Goal: Transaction & Acquisition: Purchase product/service

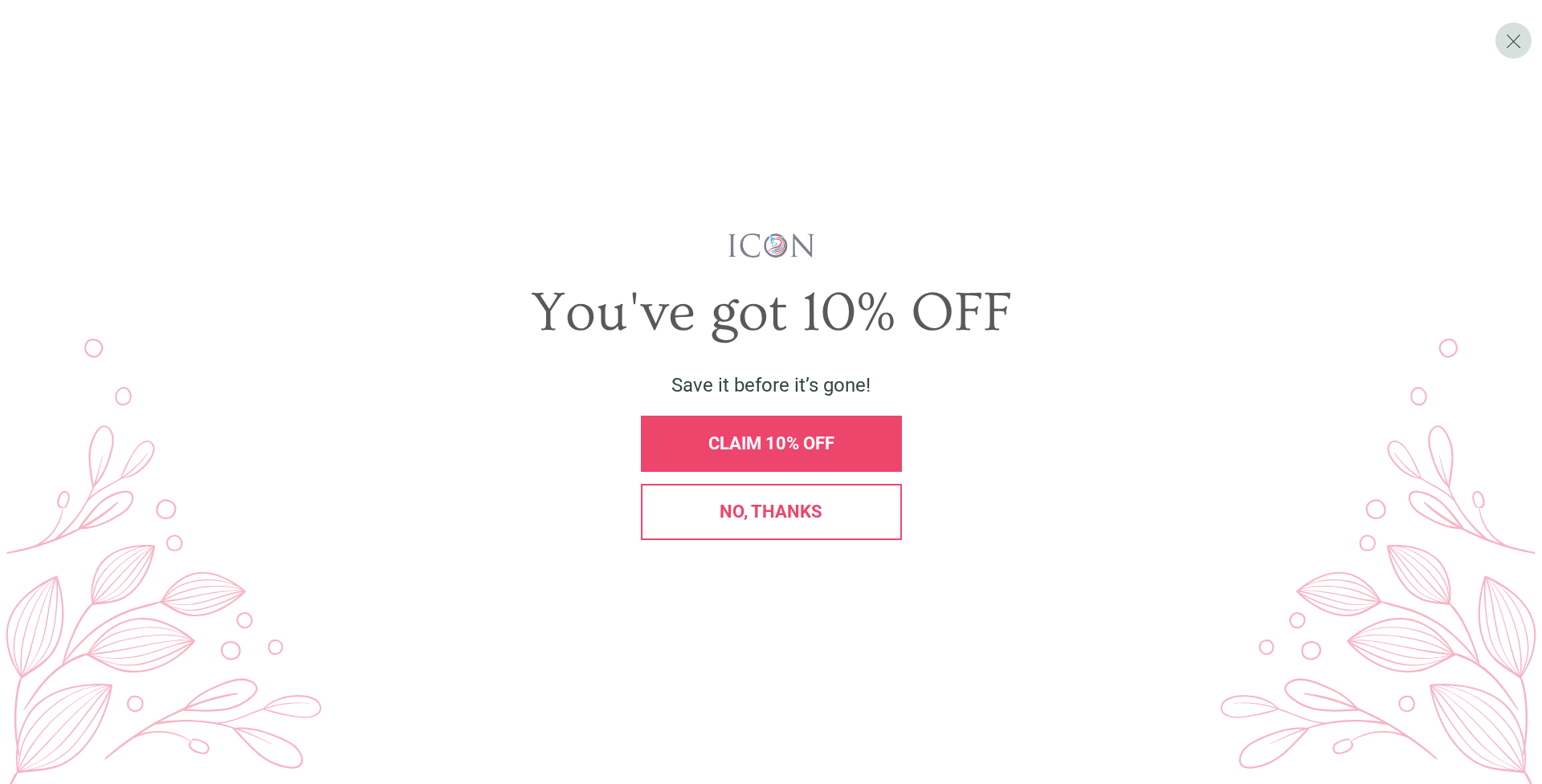
click at [792, 531] on div "No, thanks" at bounding box center [771, 511] width 261 height 56
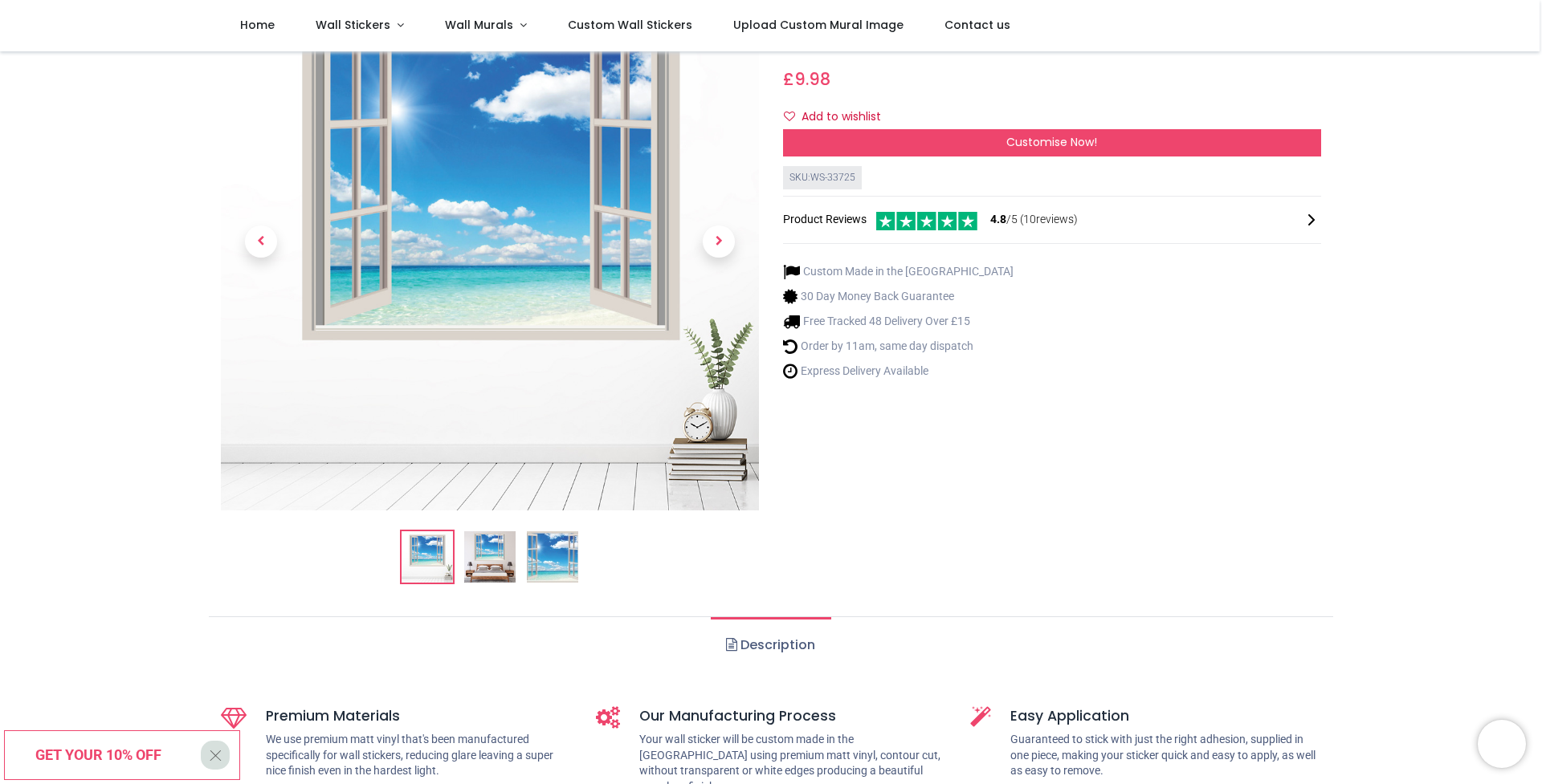
scroll to position [36, 0]
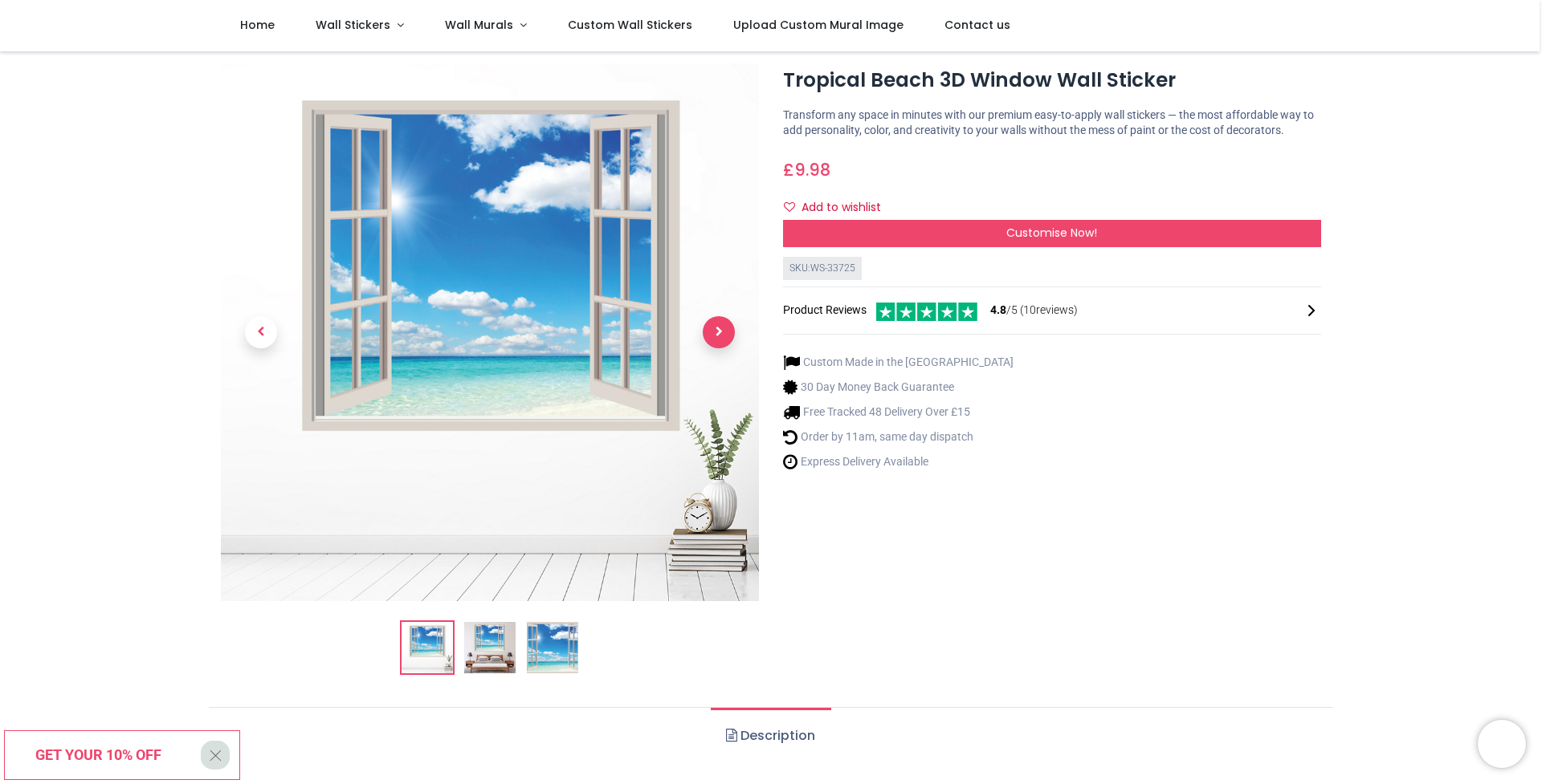
click at [720, 341] on span "Next" at bounding box center [718, 332] width 32 height 32
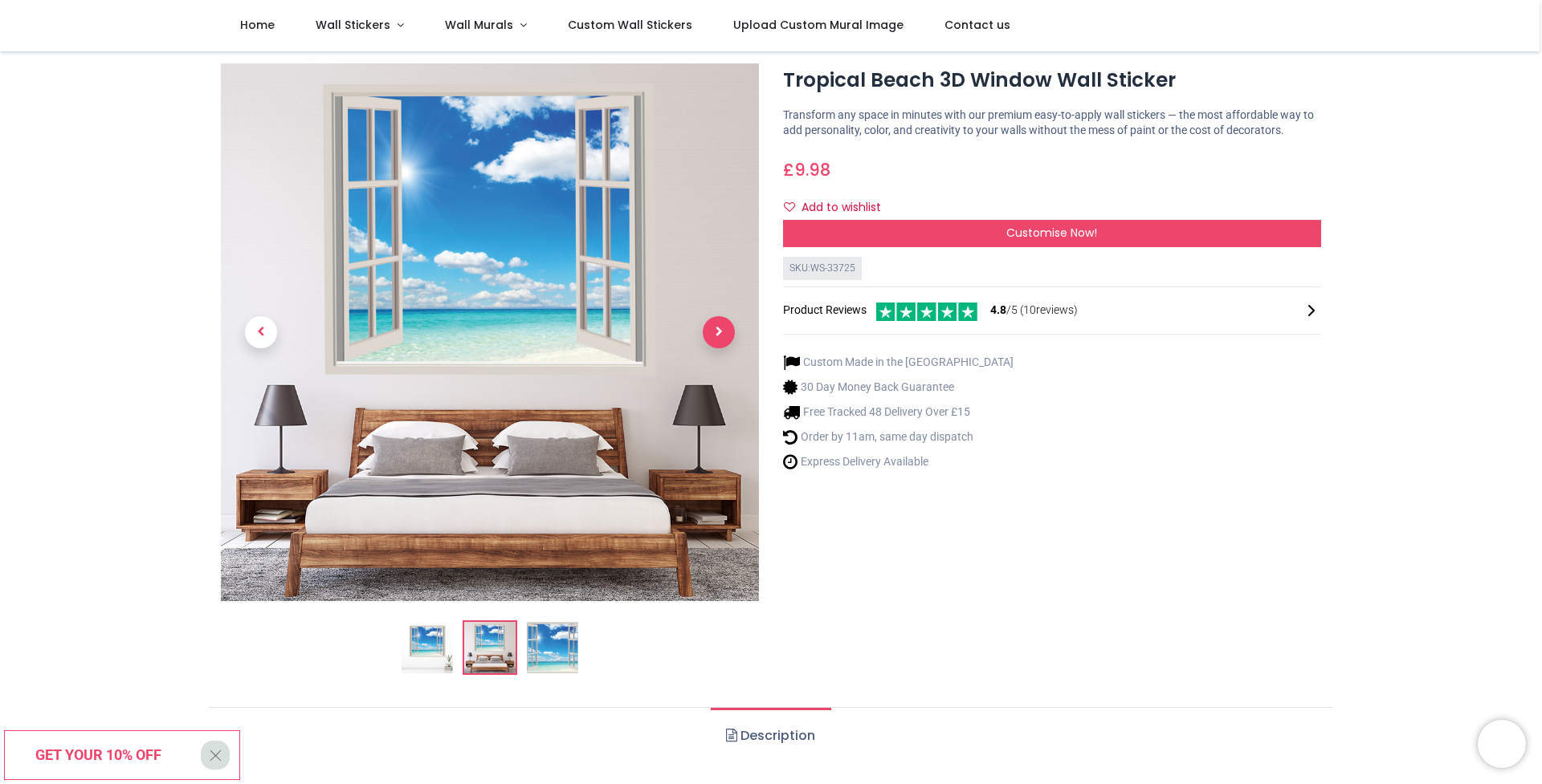
click at [720, 341] on span "Next" at bounding box center [718, 332] width 32 height 32
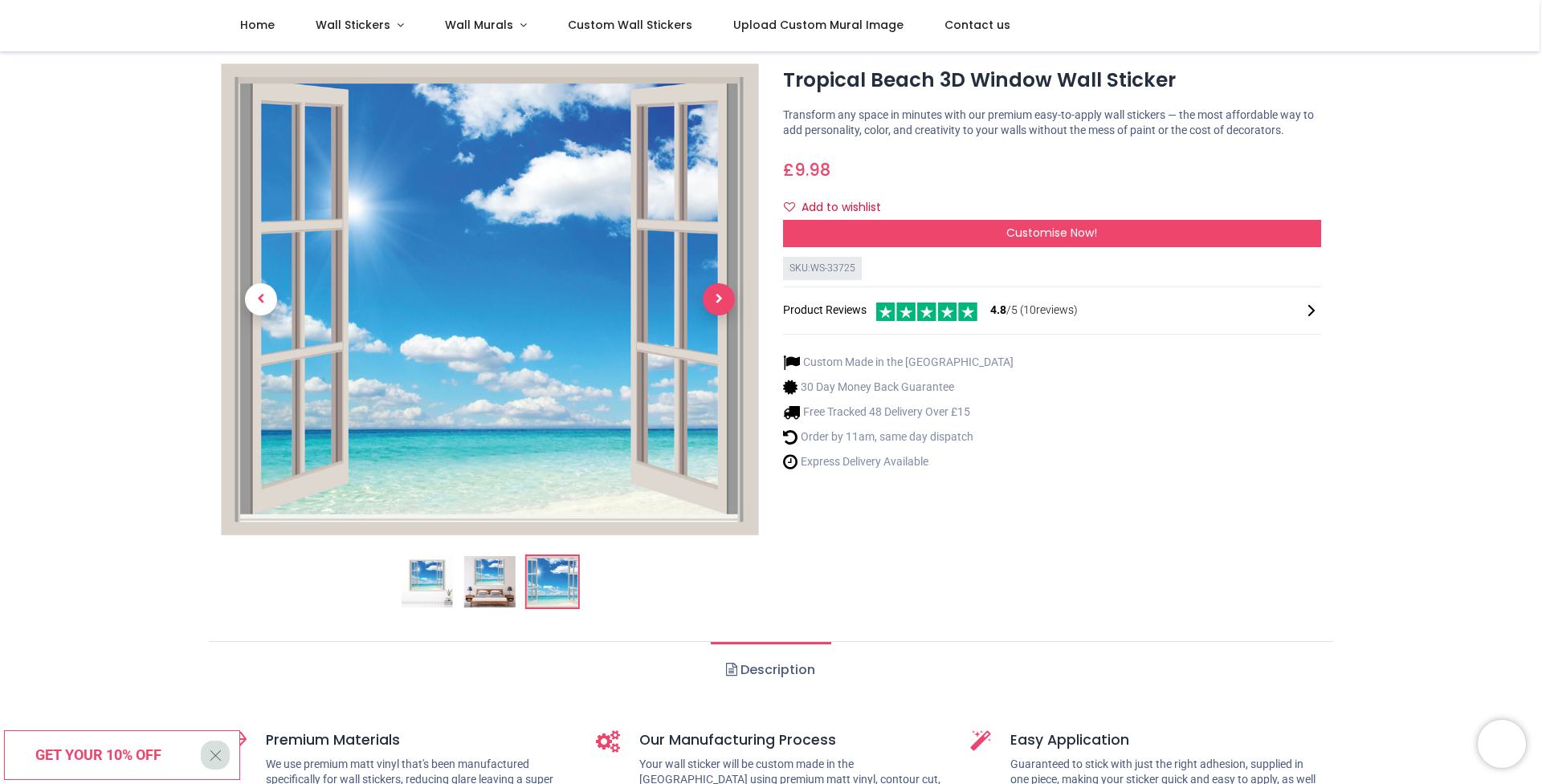
click at [720, 303] on span "Next" at bounding box center [718, 299] width 32 height 32
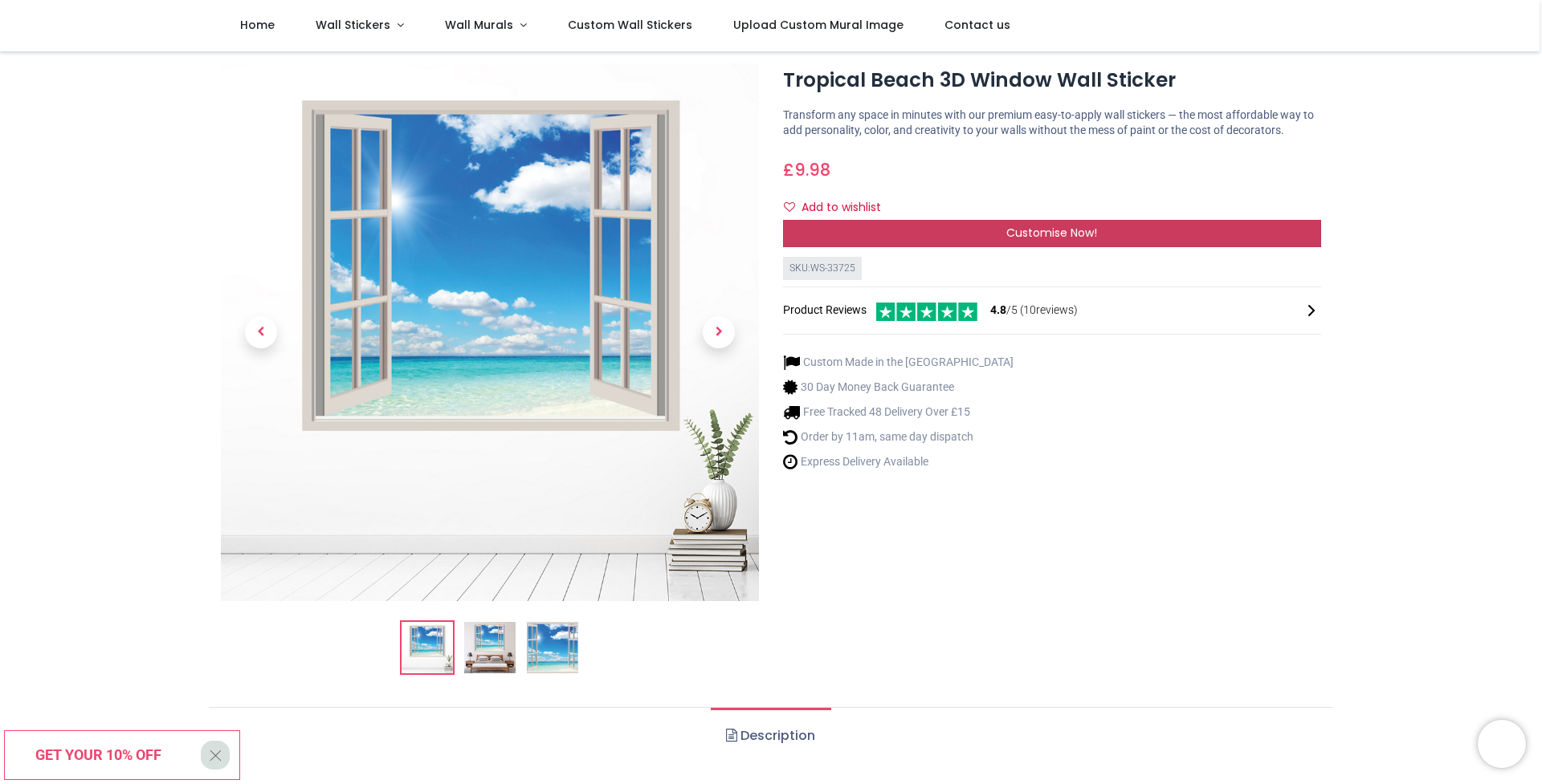
click at [1070, 241] on span "Customise Now!" at bounding box center [1052, 233] width 91 height 16
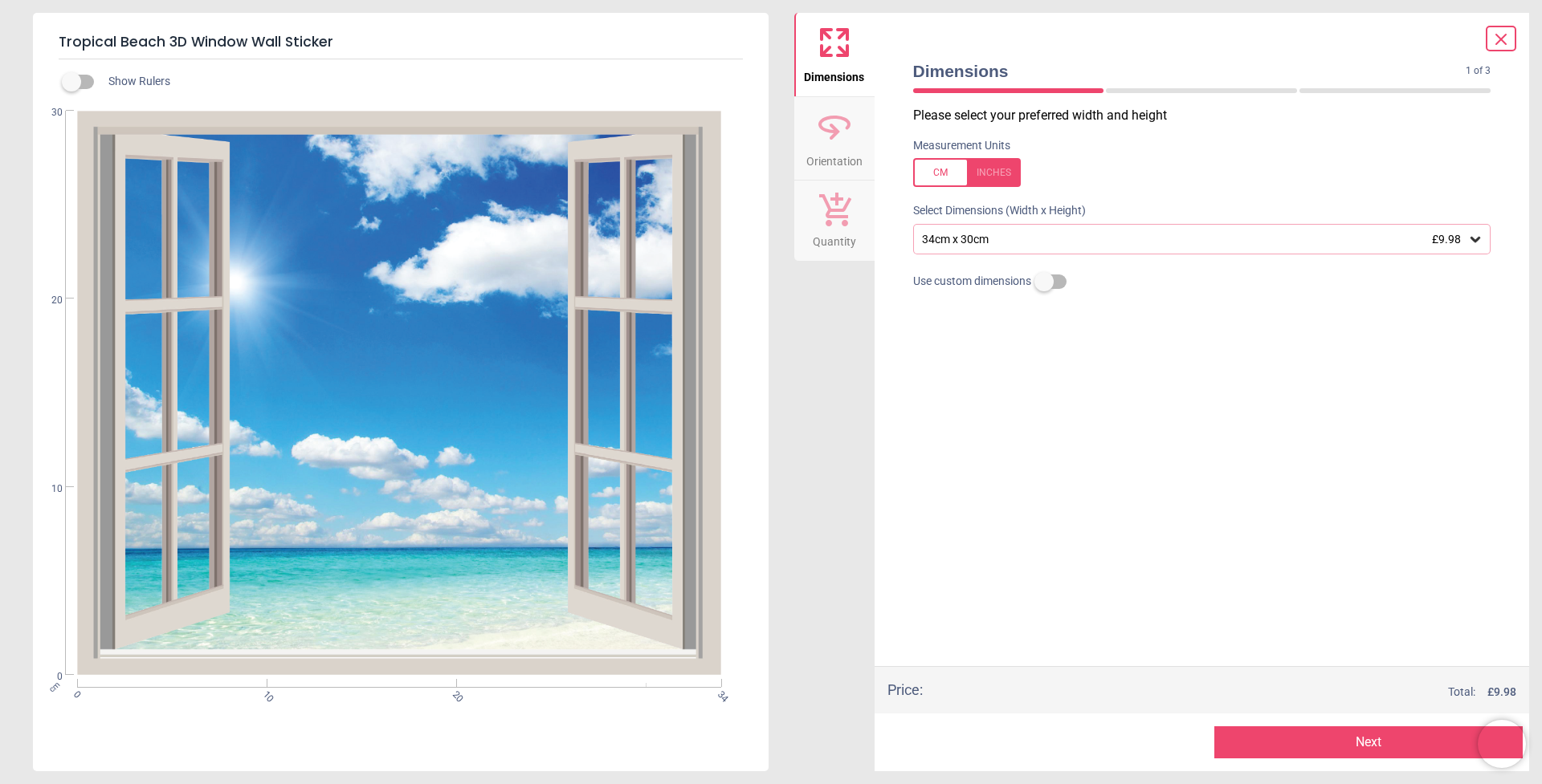
click at [1025, 235] on div "34cm x 30cm £9.98" at bounding box center [1193, 239] width 547 height 13
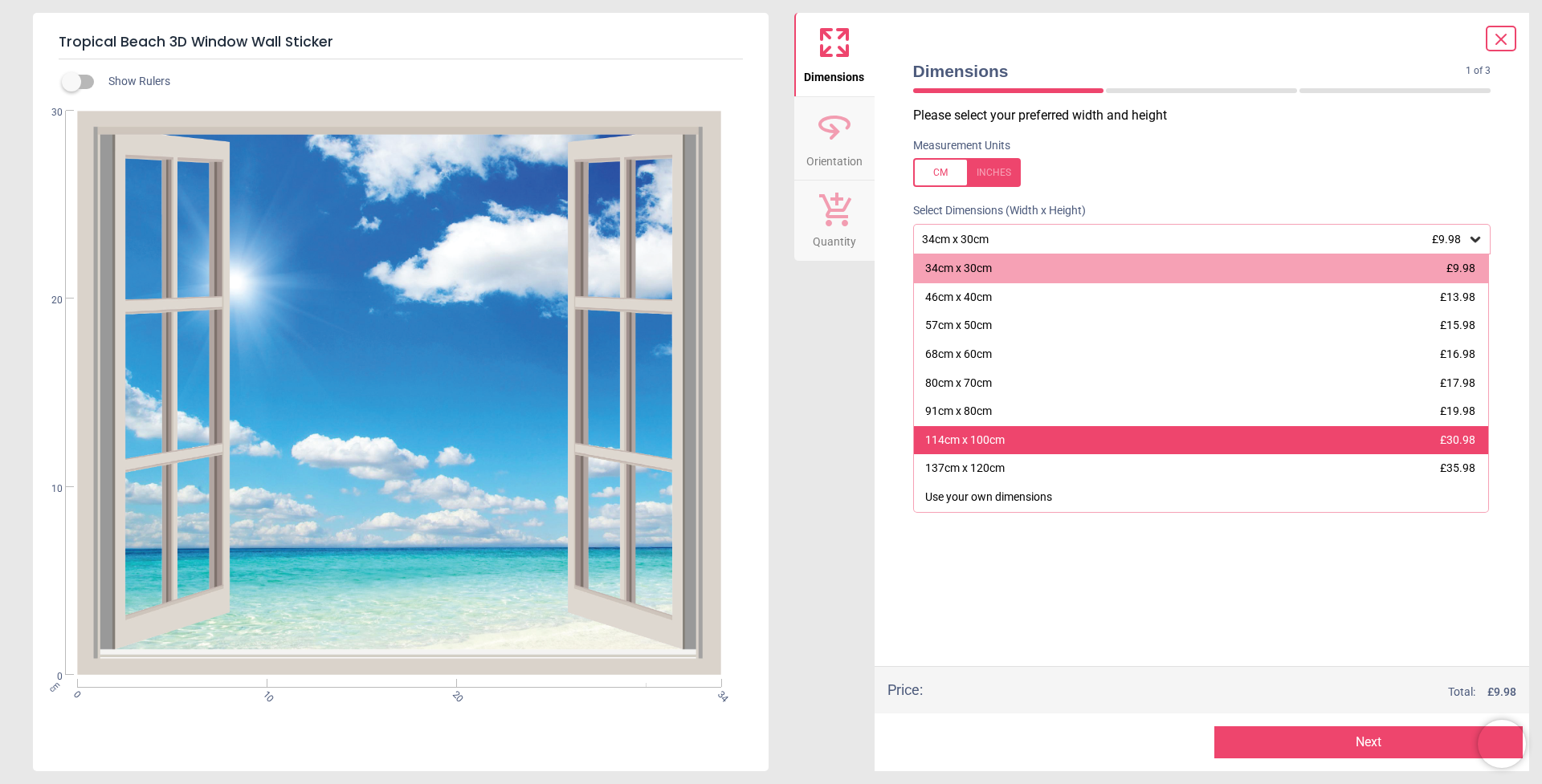
click at [1047, 433] on div "114cm x 100cm £30.98" at bounding box center [1201, 440] width 575 height 29
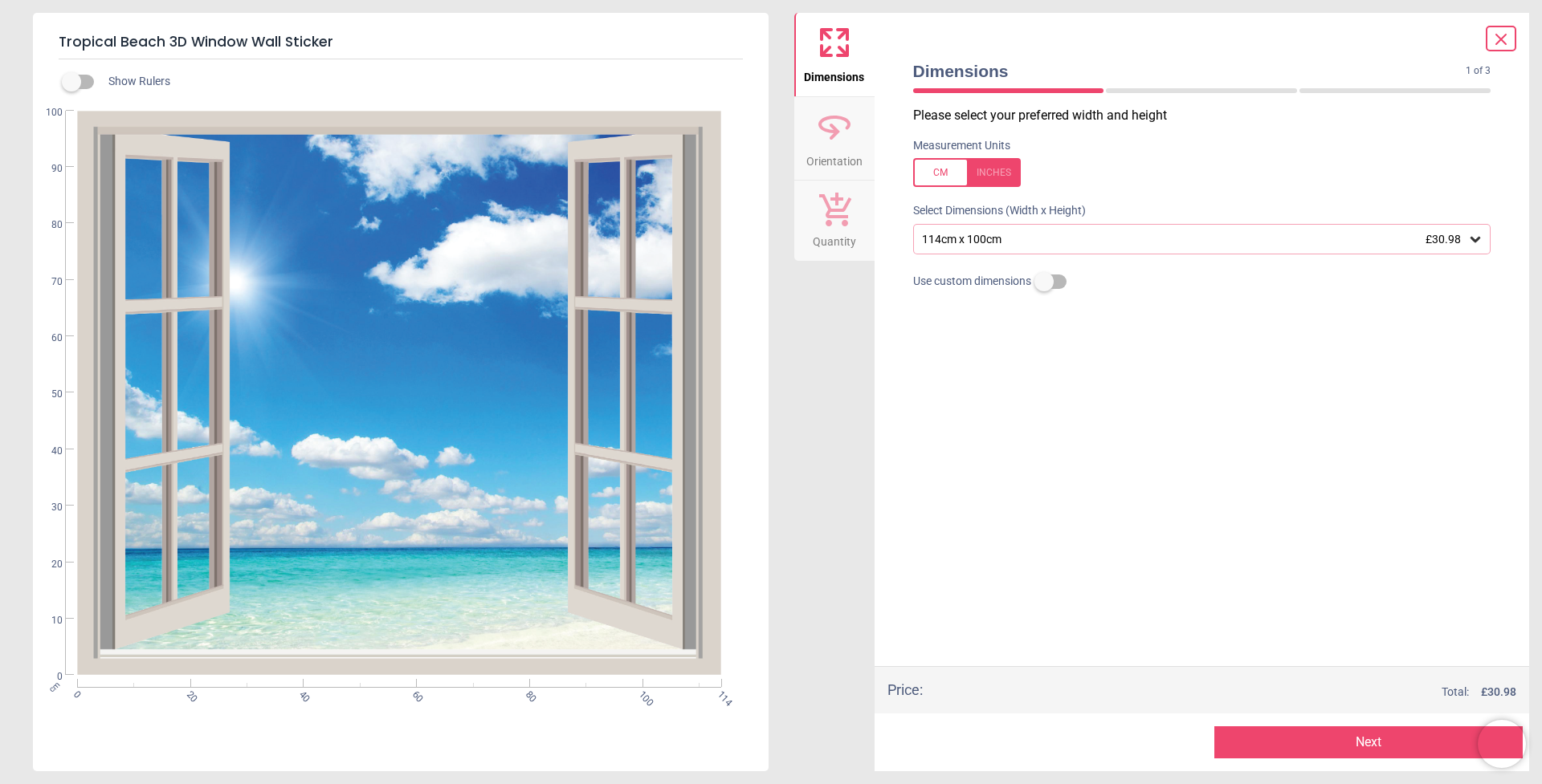
click at [820, 115] on icon at bounding box center [833, 127] width 38 height 38
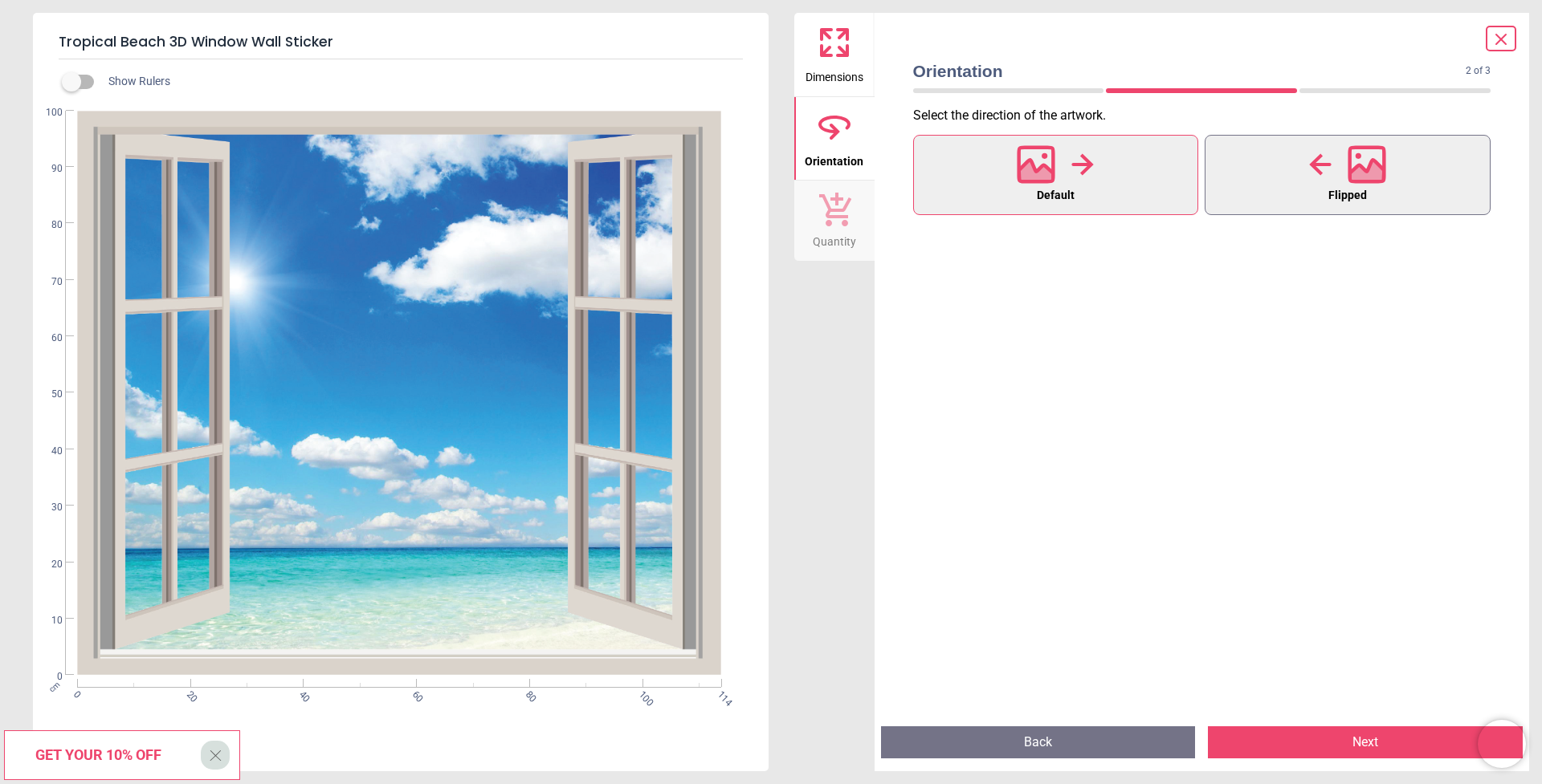
click at [1344, 189] on span "Flipped" at bounding box center [1347, 195] width 38 height 20
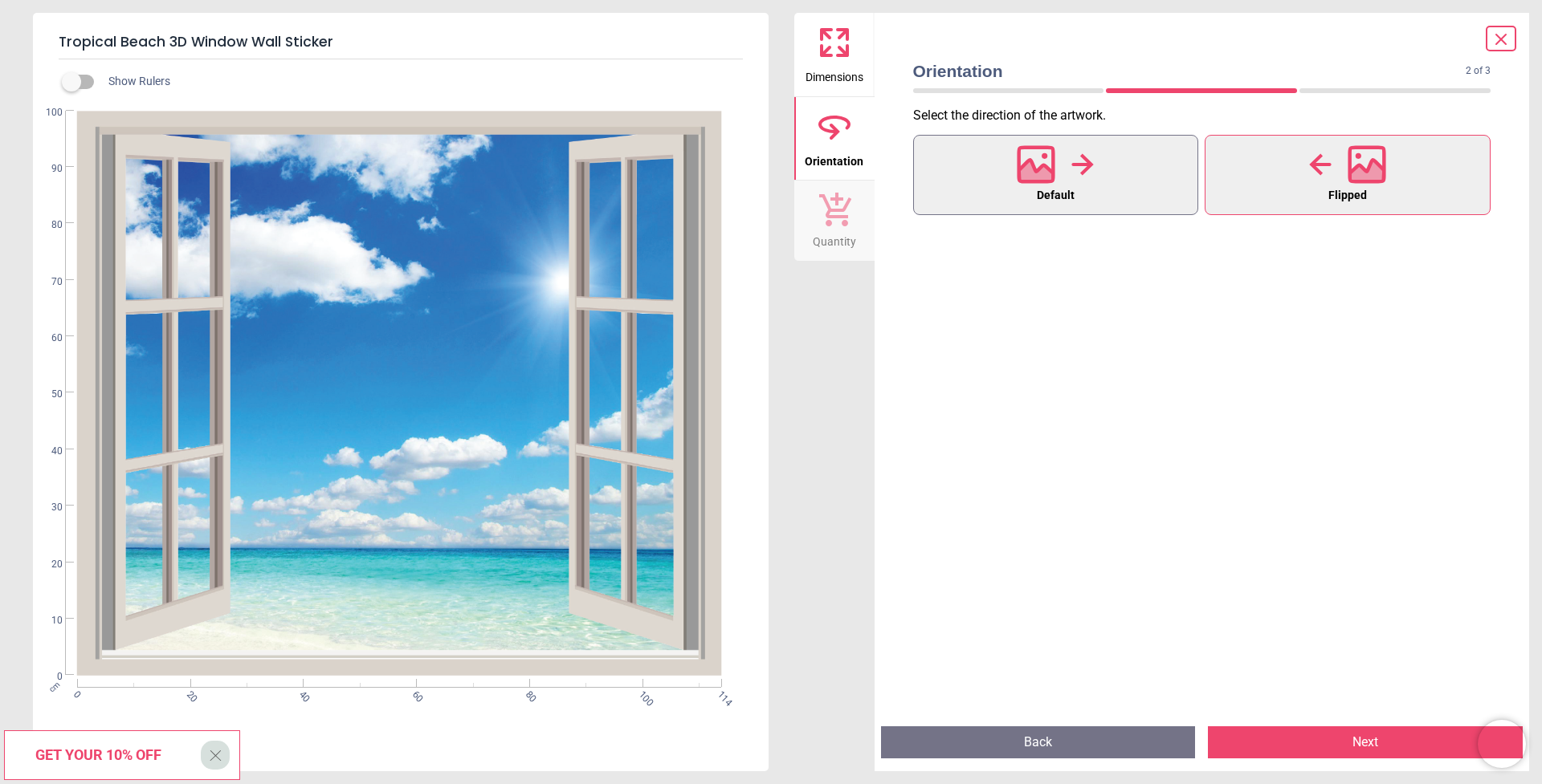
click at [1072, 185] on span "Default" at bounding box center [1055, 195] width 37 height 20
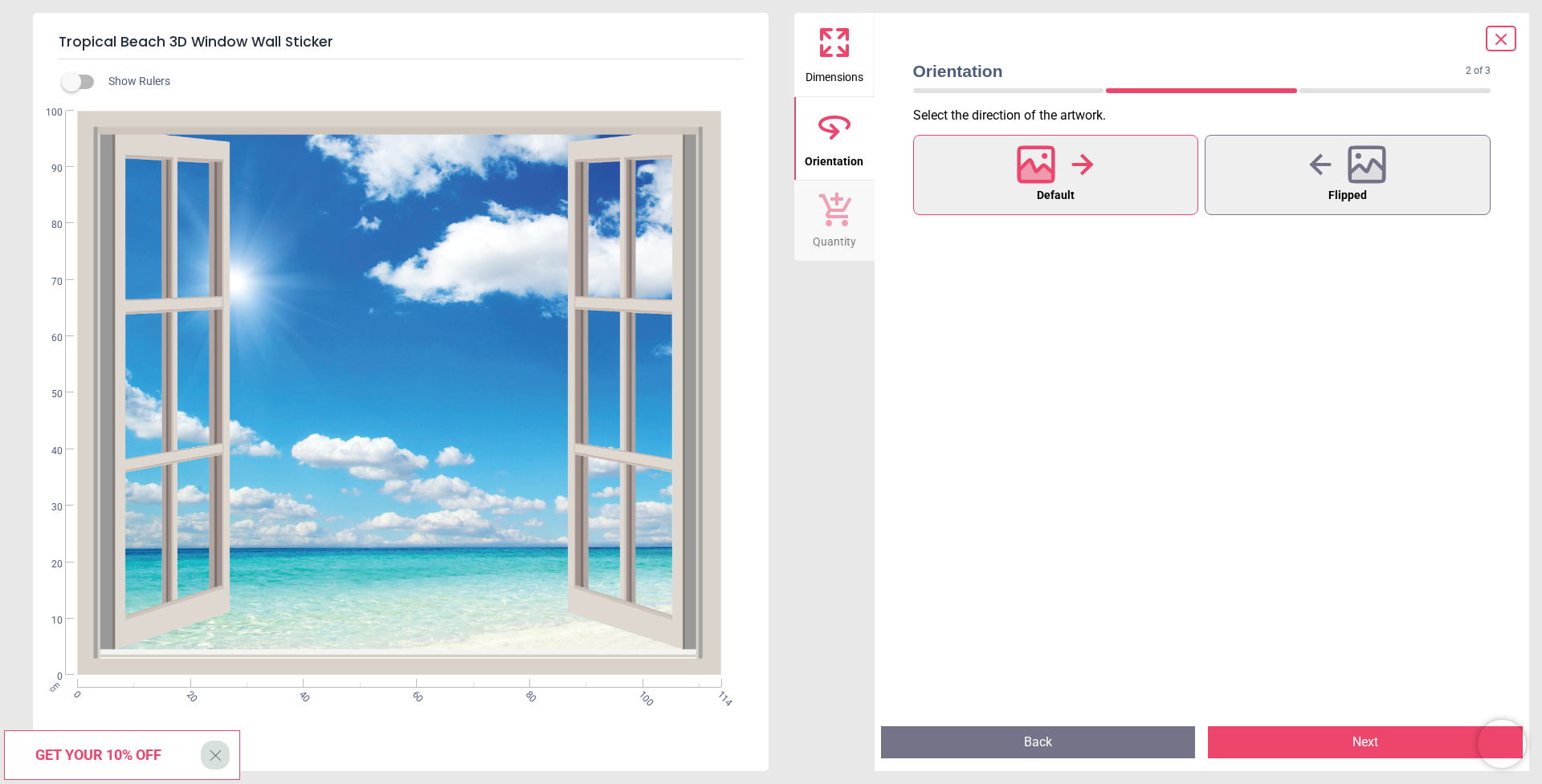
click at [817, 252] on button "Quantity" at bounding box center [834, 221] width 80 height 80
